Goal: Submit feedback/report problem: Submit feedback/report problem

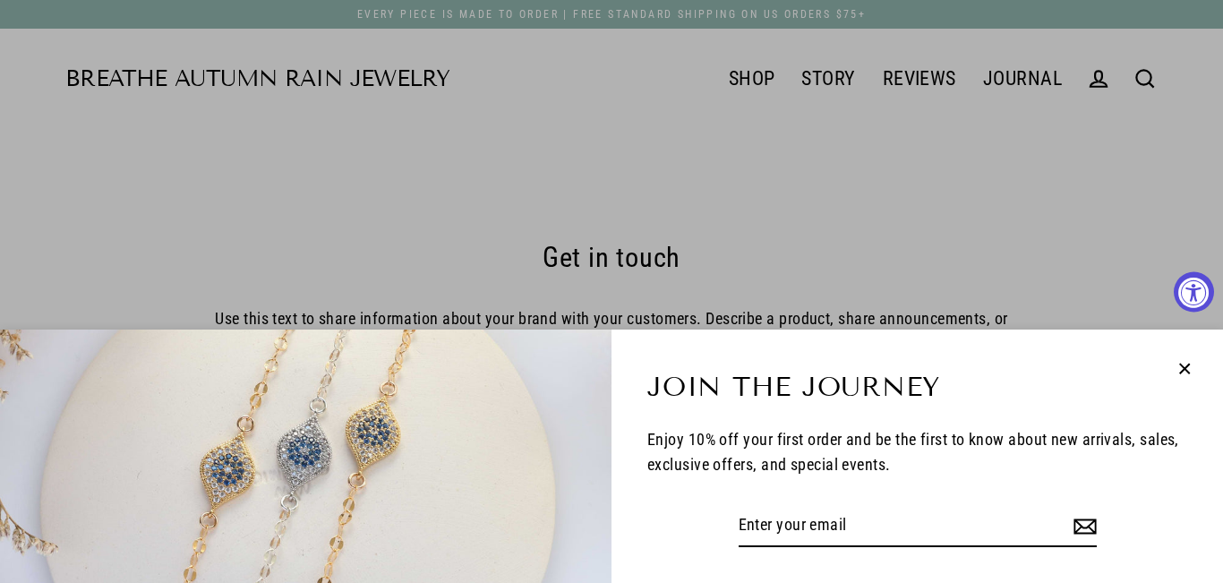
click at [1187, 360] on icon "button" at bounding box center [1184, 368] width 23 height 23
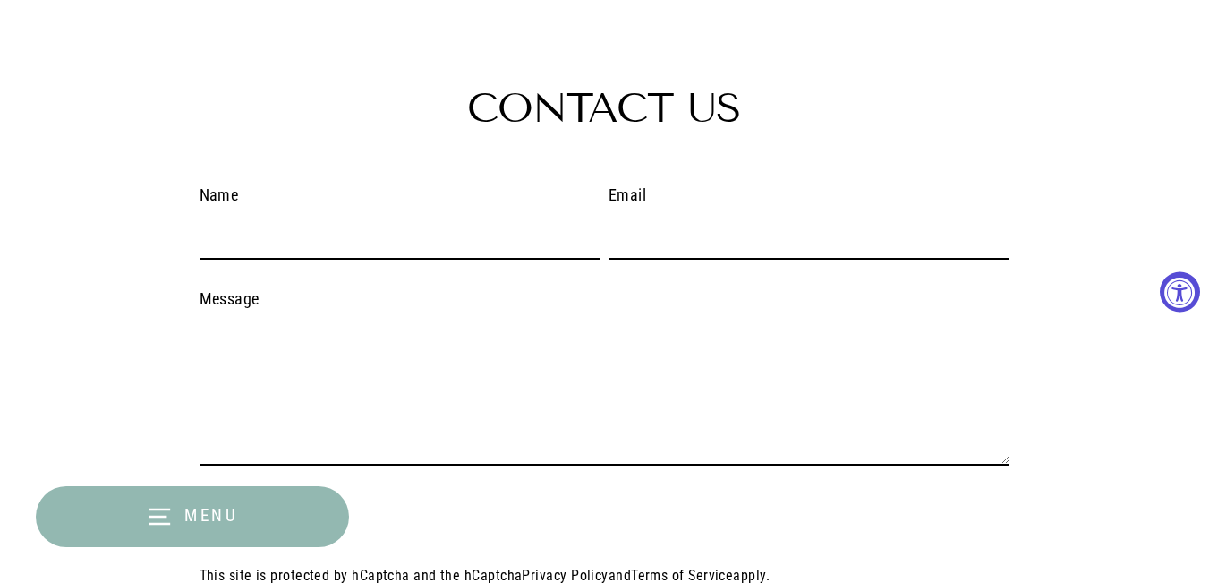
scroll to position [418, 0]
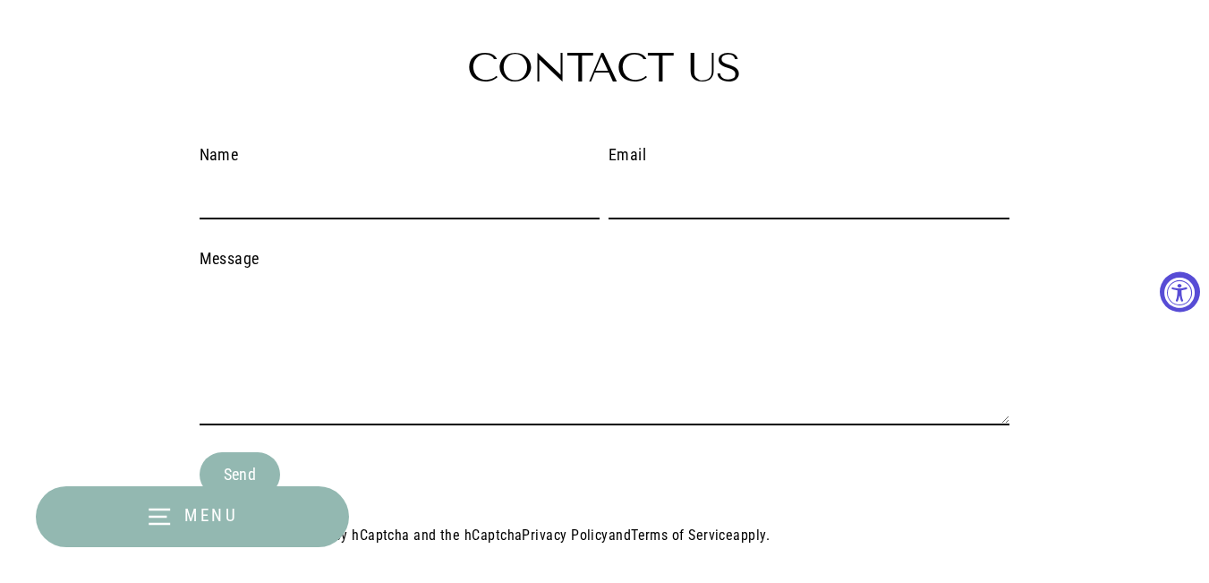
drag, startPoint x: 302, startPoint y: 197, endPoint x: 306, endPoint y: 218, distance: 21.1
click at [301, 197] on input "Name" at bounding box center [400, 198] width 401 height 42
type input "Jennifer Obrien"
drag, startPoint x: 694, startPoint y: 182, endPoint x: 717, endPoint y: 218, distance: 43.5
click at [695, 182] on input "Email" at bounding box center [810, 198] width 401 height 42
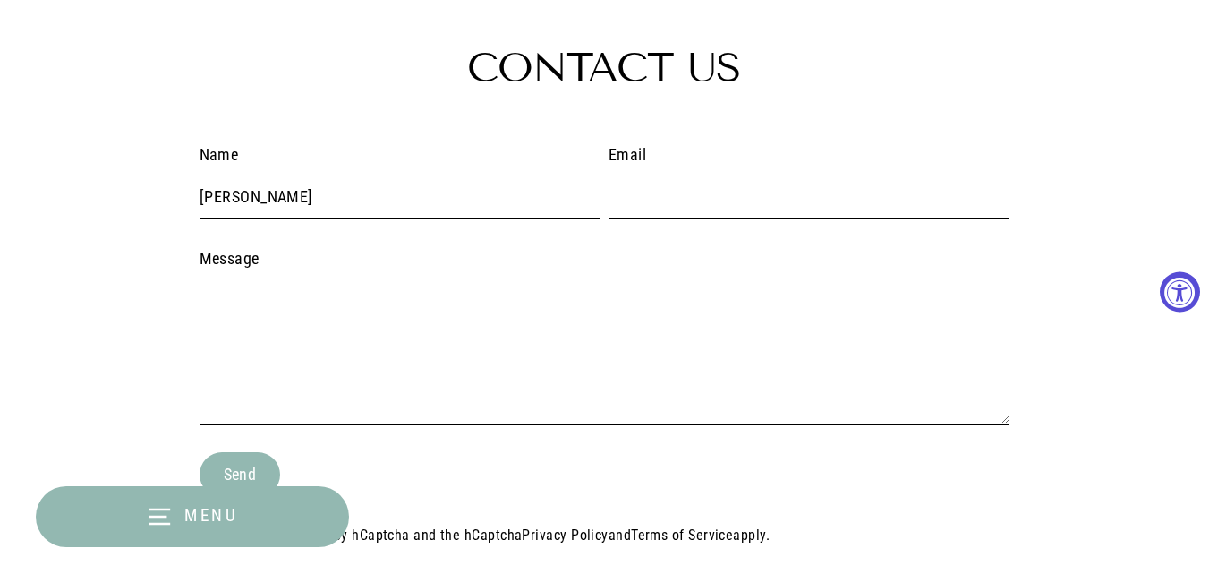
type input "jennifer@dandyreviewaitools.com"
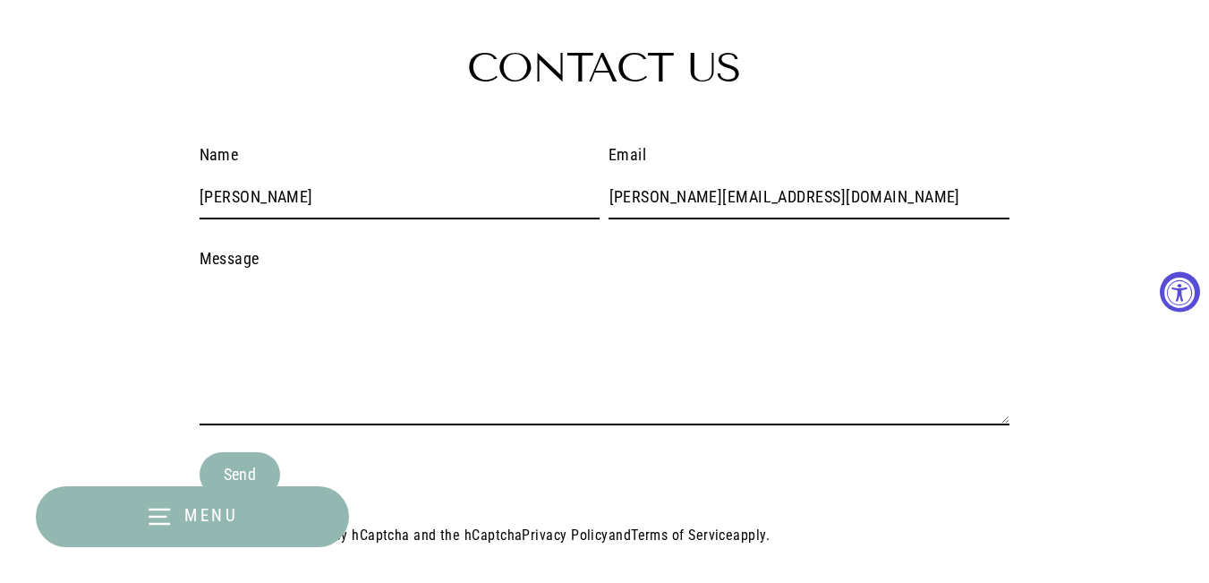
click at [406, 288] on textarea "Message" at bounding box center [605, 352] width 810 height 145
click at [325, 329] on textarea "Message" at bounding box center [605, 352] width 810 height 145
paste textarea ""Breathe Autumn Rain, Leads for Breathe Autumn Rain are being missed on 866-766…"
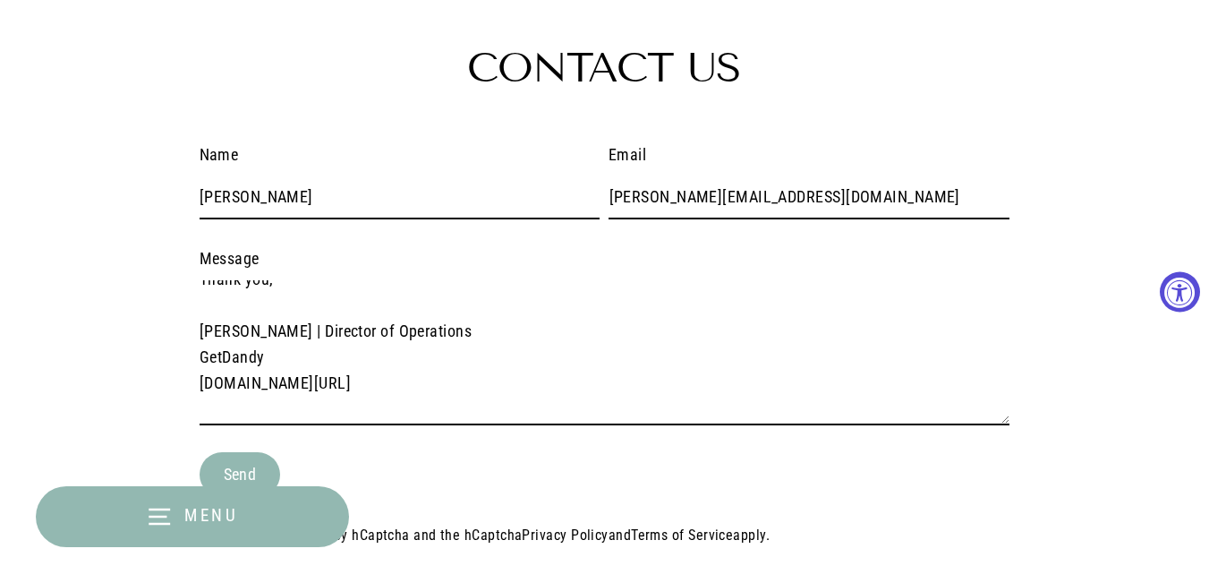
scroll to position [0, 0]
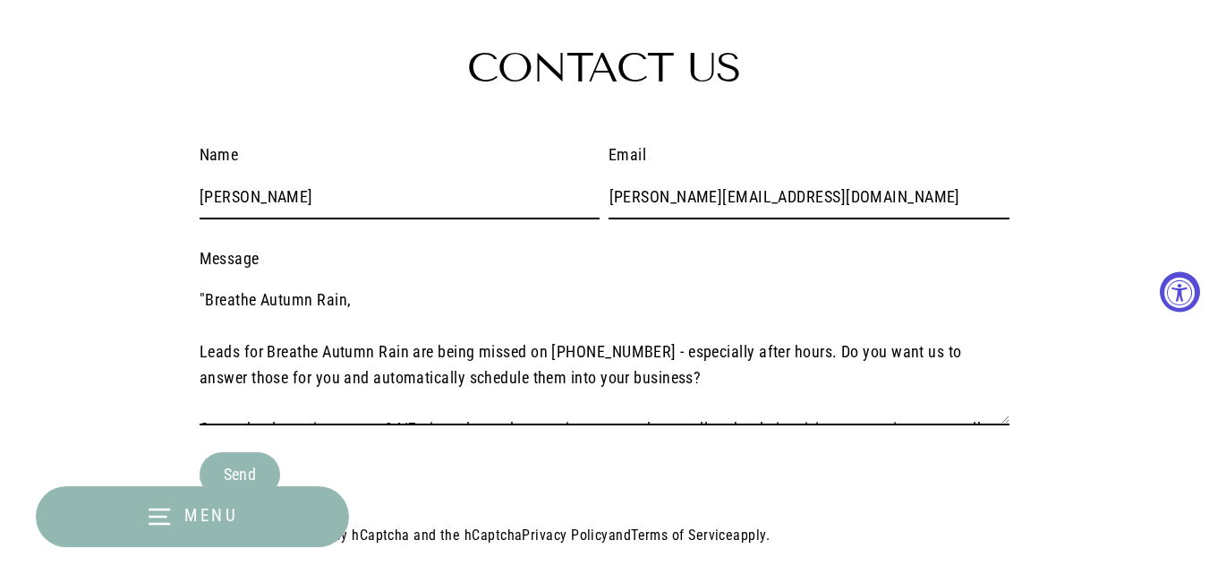
click at [208, 291] on textarea ""Breathe Autumn Rain, Leads for Breathe Autumn Rain are being missed on 866-766…" at bounding box center [605, 352] width 810 height 145
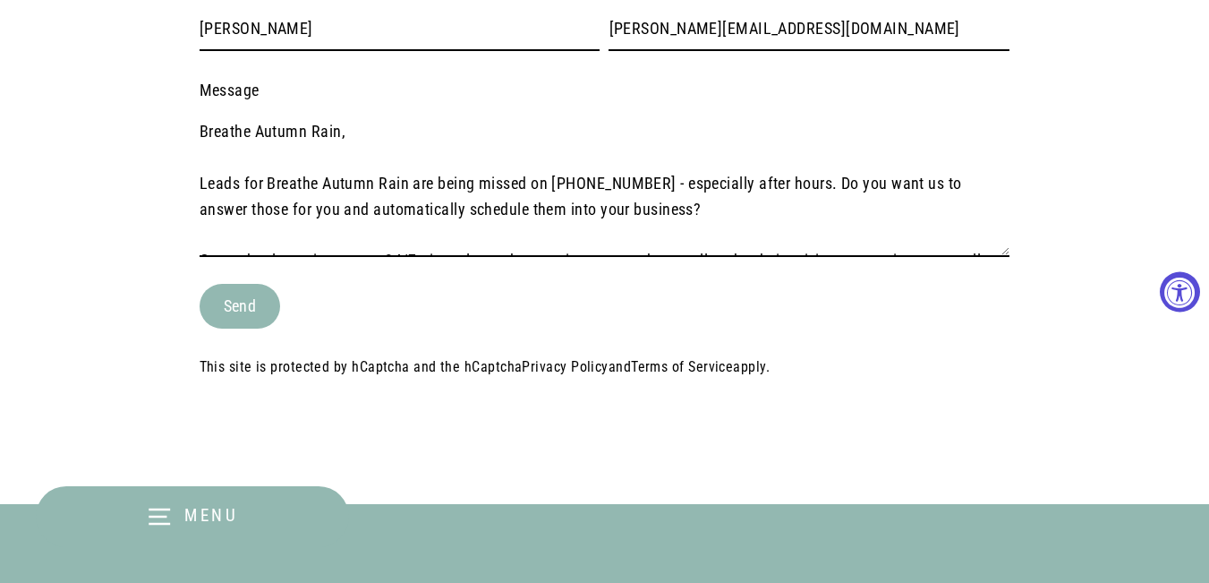
scroll to position [627, 0]
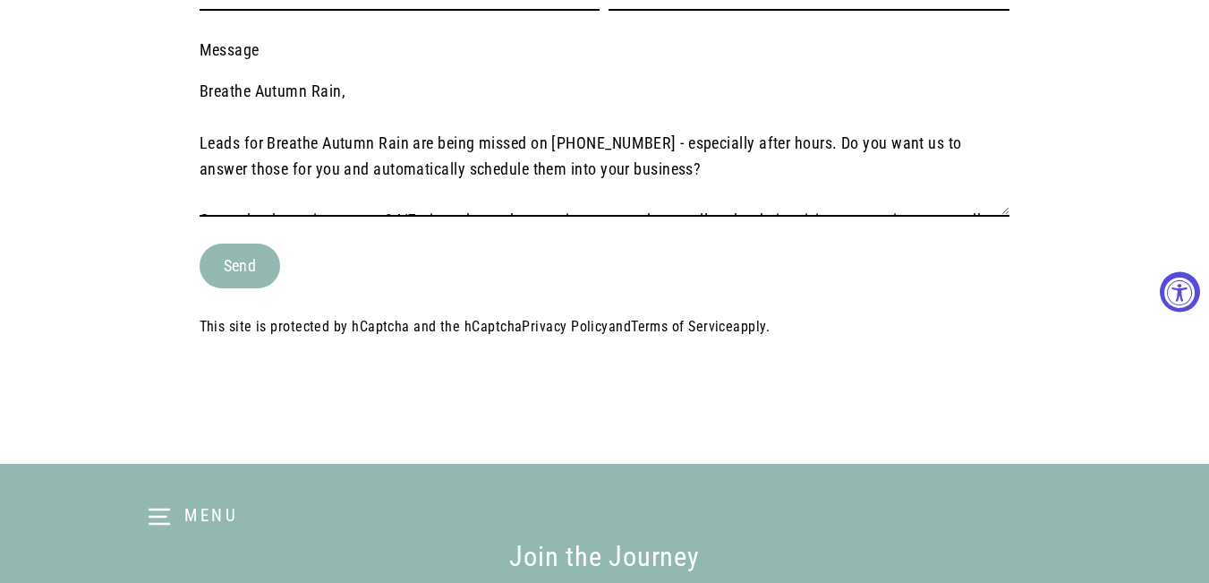
type textarea "Breathe Autumn Rain, Leads for Breathe Autumn Rain are being missed on 866-766-…"
click at [241, 269] on button "Send" at bounding box center [240, 266] width 81 height 45
